Goal: Entertainment & Leisure: Consume media (video, audio)

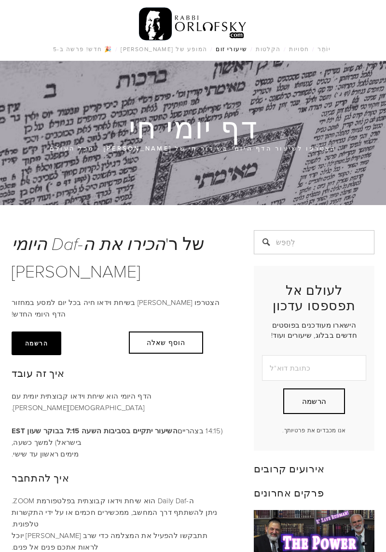
scroll to position [282, 0]
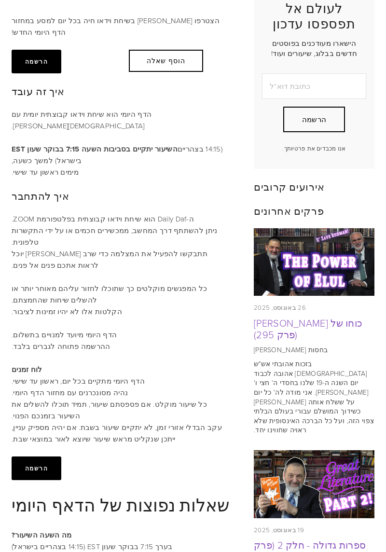
click at [124, 376] on font "הדף היומי מתקיים בכל יום, ראשון עד שישי." at bounding box center [78, 381] width 133 height 10
click at [323, 274] on img at bounding box center [314, 262] width 121 height 68
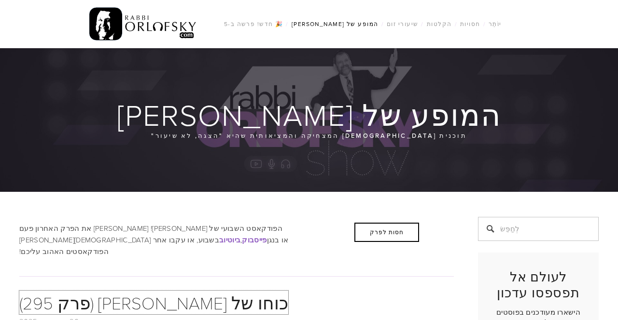
click at [142, 292] on font "כוחו של [PERSON_NAME] (פרק 295)" at bounding box center [153, 303] width 269 height 24
